Goal: Check status: Check status

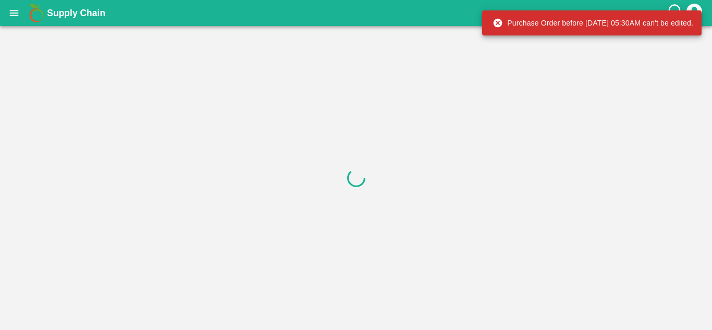
click at [6, 21] on button "open drawer" at bounding box center [14, 13] width 24 height 24
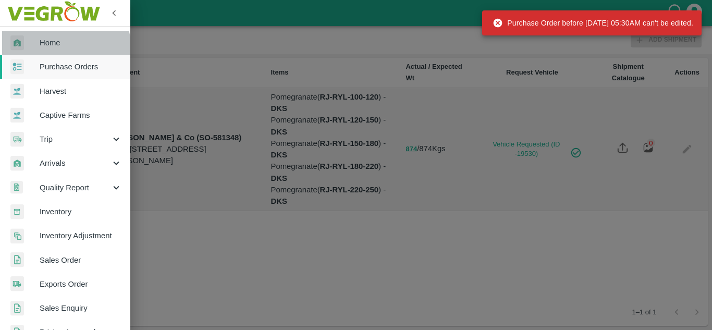
click at [62, 49] on link "Home" at bounding box center [65, 43] width 130 height 24
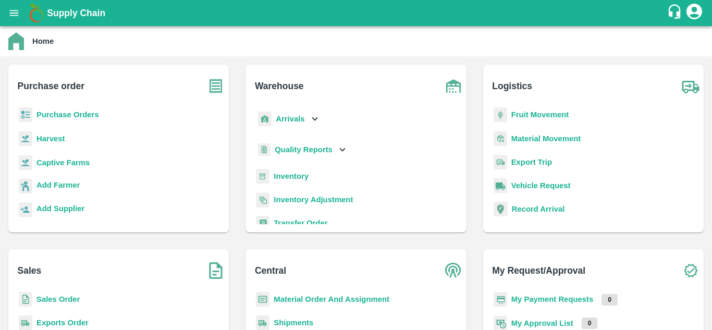
click at [547, 294] on p "My Payment Requests" at bounding box center [552, 298] width 82 height 11
click at [546, 298] on b "My Payment Requests" at bounding box center [552, 299] width 82 height 8
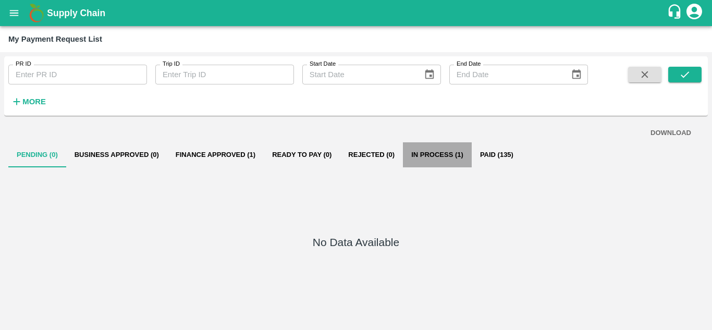
click at [432, 155] on button "In Process (1)" at bounding box center [437, 154] width 69 height 25
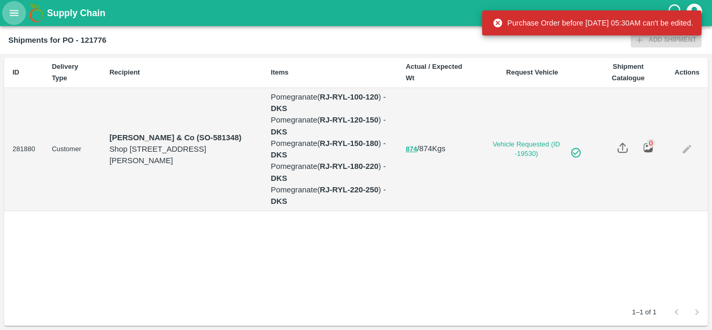
click at [11, 15] on icon "open drawer" at bounding box center [13, 12] width 11 height 11
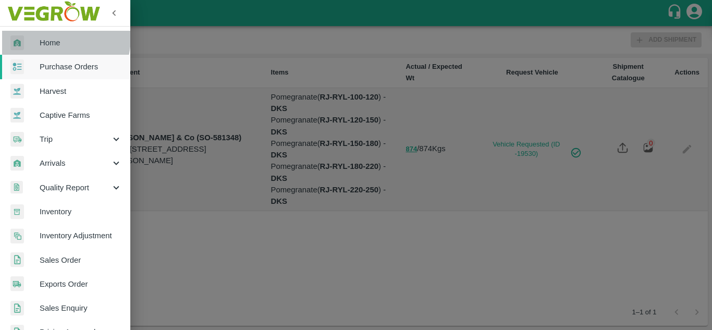
click at [45, 37] on span "Home" at bounding box center [81, 42] width 82 height 11
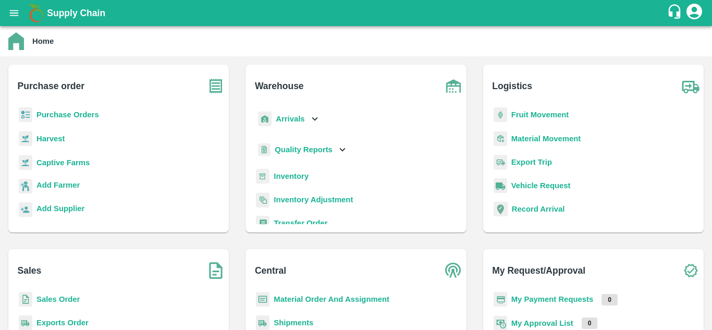
click at [534, 298] on b "My Payment Requests" at bounding box center [552, 299] width 82 height 8
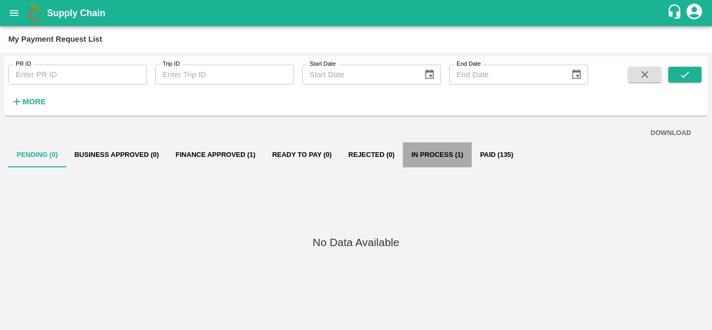
click at [426, 155] on button "In Process (1)" at bounding box center [437, 154] width 69 height 25
